Goal: Information Seeking & Learning: Learn about a topic

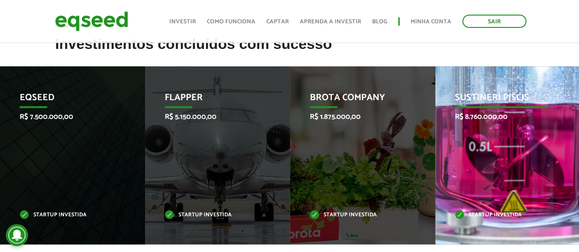
scroll to position [366, 0]
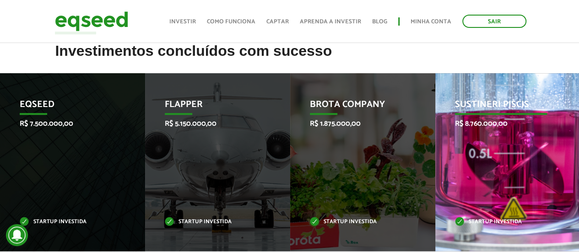
drag, startPoint x: 492, startPoint y: 112, endPoint x: 199, endPoint y: 119, distance: 293.8
click at [455, 113] on p "Sustineri Piscis" at bounding box center [501, 107] width 92 height 16
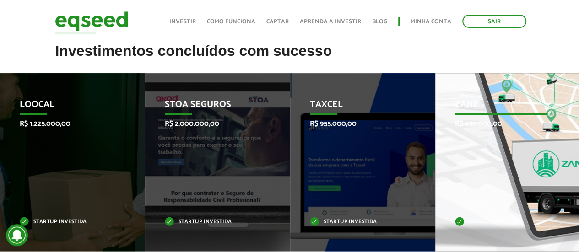
drag, startPoint x: 487, startPoint y: 193, endPoint x: 193, endPoint y: 153, distance: 296.4
click at [435, 156] on div "Zane R$ 455.000,00 Startup investida" at bounding box center [500, 162] width 131 height 178
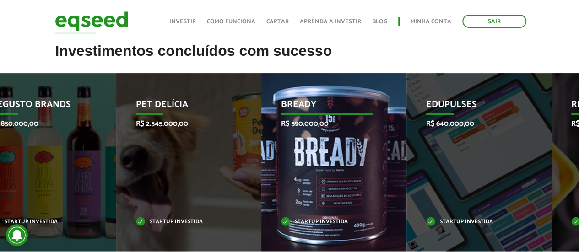
drag, startPoint x: 455, startPoint y: 169, endPoint x: 194, endPoint y: 147, distance: 261.7
click at [406, 166] on div "Edupulses R$ 640.000,00 Startup investida" at bounding box center [471, 162] width 131 height 178
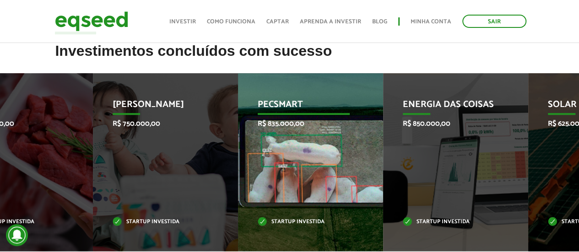
drag, startPoint x: 464, startPoint y: 182, endPoint x: 120, endPoint y: 162, distance: 344.1
click at [383, 171] on div "Energia das Coisas R$ 850.000,00 Startup investida" at bounding box center [448, 162] width 131 height 178
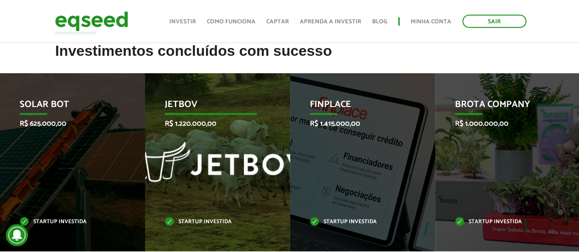
click at [183, 144] on div "JetBov R$ 1.220.000,00 Startup investida" at bounding box center [210, 162] width 131 height 178
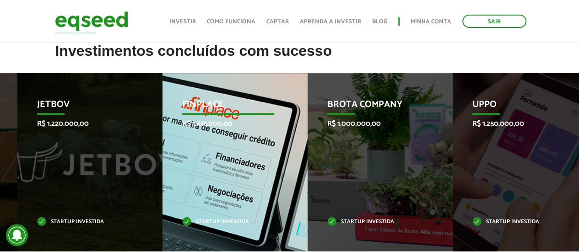
drag, startPoint x: 256, startPoint y: 152, endPoint x: 188, endPoint y: 144, distance: 68.6
click at [201, 146] on div "Finplace R$ 1.415.000,00 Startup investida" at bounding box center [227, 162] width 131 height 178
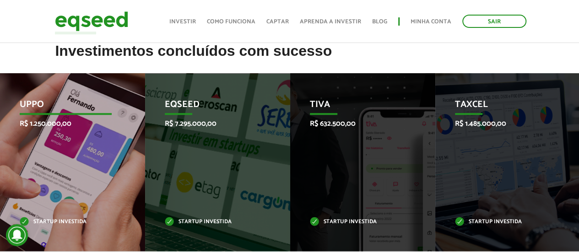
click at [76, 167] on div "Uppo R$ 1.250.000,00 Startup investida" at bounding box center [65, 162] width 131 height 178
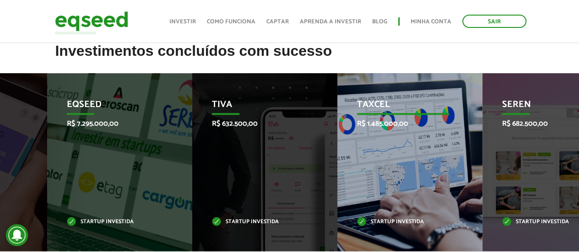
drag, startPoint x: 478, startPoint y: 201, endPoint x: 106, endPoint y: 184, distance: 371.8
click at [337, 188] on div "Taxcel R$ 1.485.000,00 Startup investida" at bounding box center [402, 162] width 131 height 178
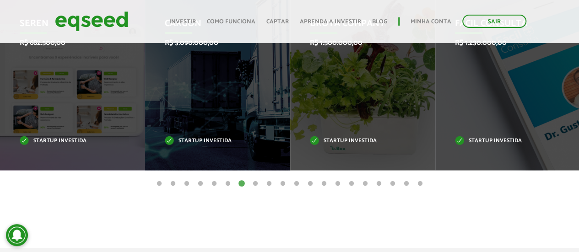
scroll to position [427, 0]
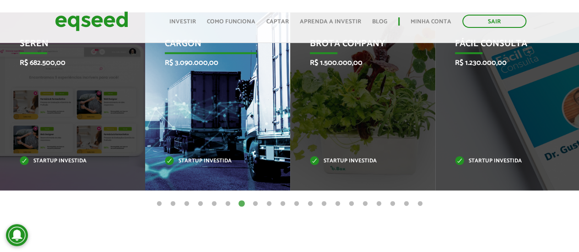
drag, startPoint x: 250, startPoint y: 130, endPoint x: 18, endPoint y: 99, distance: 234.0
click at [145, 100] on div "CargOn R$ 3.090.000,00 Startup investida" at bounding box center [210, 101] width 131 height 178
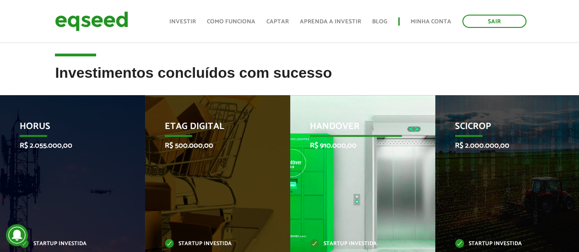
scroll to position [366, 0]
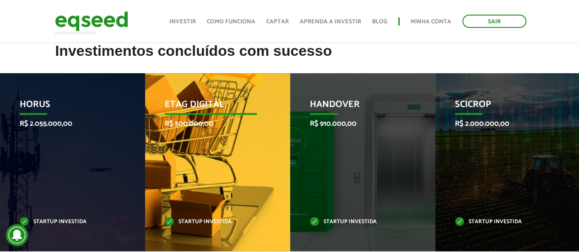
drag, startPoint x: 245, startPoint y: 145, endPoint x: 25, endPoint y: 132, distance: 220.9
click at [145, 132] on div "Etag Digital R$ 500.000,00 Startup investida" at bounding box center [210, 162] width 131 height 178
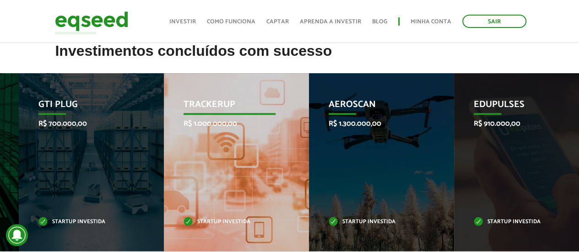
drag, startPoint x: 370, startPoint y: 170, endPoint x: 147, endPoint y: 131, distance: 225.7
click at [164, 133] on div "TrackerUp R$ 1.000.000,00 Startup investida" at bounding box center [229, 162] width 131 height 178
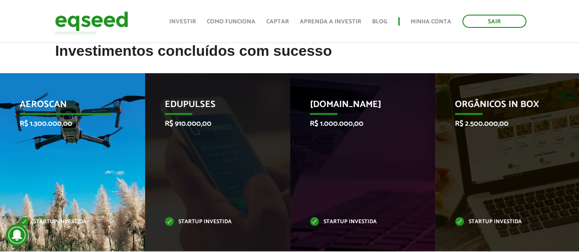
click at [82, 136] on div "Aeroscan R$ 1.300.000,00 Startup investida" at bounding box center [65, 162] width 131 height 178
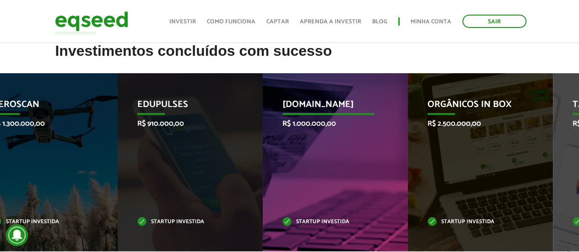
drag, startPoint x: 389, startPoint y: 180, endPoint x: 221, endPoint y: 162, distance: 168.4
click at [265, 169] on div "[DOMAIN_NAME] R$ 1.000.000,00 Startup investida" at bounding box center [328, 162] width 131 height 178
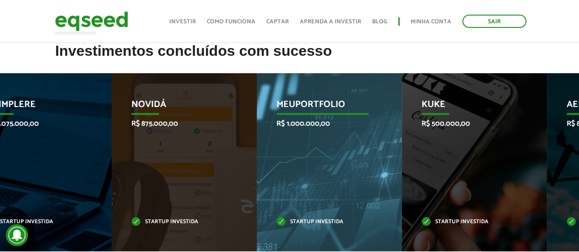
drag, startPoint x: 468, startPoint y: 192, endPoint x: 113, endPoint y: 153, distance: 357.1
click at [257, 153] on div "MeuPortfolio R$ 1.000.000,00 Startup investida" at bounding box center [322, 162] width 131 height 178
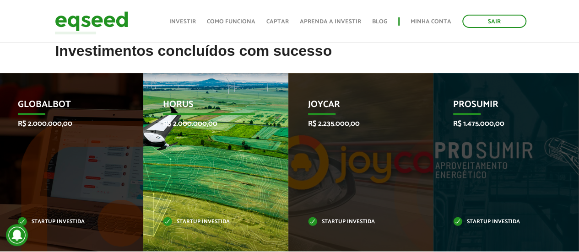
drag, startPoint x: 486, startPoint y: 164, endPoint x: 154, endPoint y: 122, distance: 335.2
click at [165, 124] on div "HORUS R$ 2.000.000,00 Startup investida" at bounding box center [208, 162] width 131 height 178
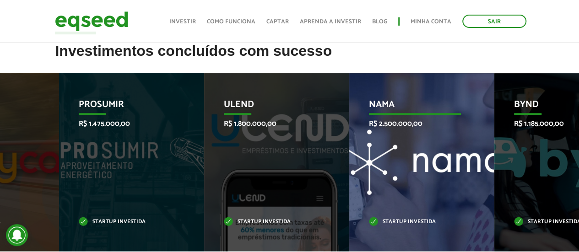
drag, startPoint x: 455, startPoint y: 160, endPoint x: 84, endPoint y: 109, distance: 374.4
click at [349, 108] on div "Nama R$ 2.500.000,00 Startup investida" at bounding box center [414, 162] width 131 height 178
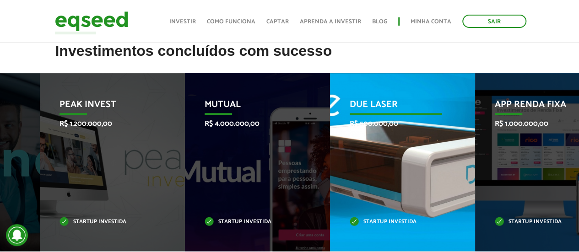
drag, startPoint x: 392, startPoint y: 132, endPoint x: 6, endPoint y: 89, distance: 388.9
click at [330, 89] on div "Due Laser R$ 500.000,00 Startup investida" at bounding box center [395, 162] width 131 height 178
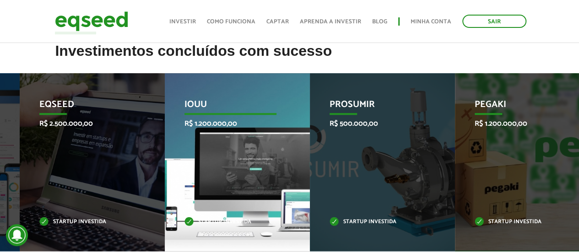
drag, startPoint x: 475, startPoint y: 124, endPoint x: 29, endPoint y: 77, distance: 448.0
click at [310, 86] on div "PROSUMIR R$ 500.000,00 Startup investida" at bounding box center [375, 162] width 131 height 178
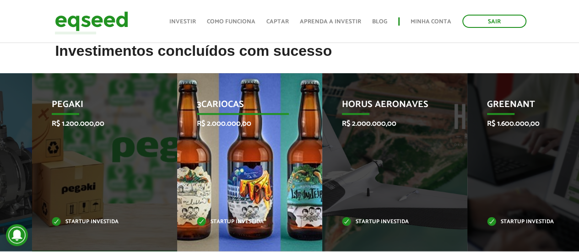
drag, startPoint x: 168, startPoint y: 117, endPoint x: 323, endPoint y: 136, distance: 155.8
click at [308, 136] on div "3Cariocas R$ 2.000.000,00 Startup investida" at bounding box center [242, 162] width 131 height 178
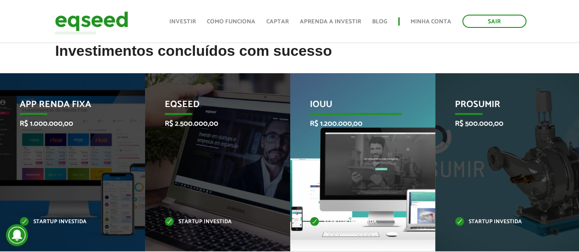
drag, startPoint x: 424, startPoint y: 177, endPoint x: 181, endPoint y: 121, distance: 248.8
click at [290, 143] on li "IOUU R$ 1.200.000,00 Startup investida" at bounding box center [362, 162] width 145 height 178
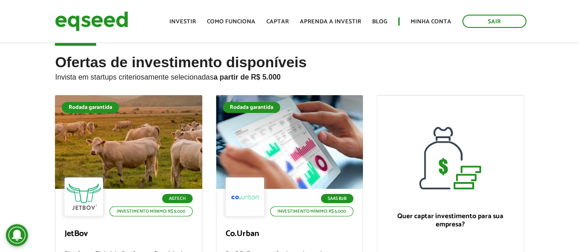
scroll to position [0, 0]
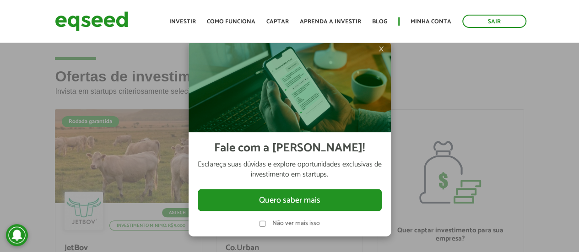
click at [382, 48] on span "×" at bounding box center [380, 48] width 5 height 11
